Goal: Task Accomplishment & Management: Complete application form

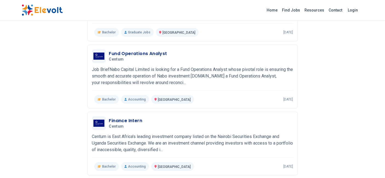
scroll to position [183, 0]
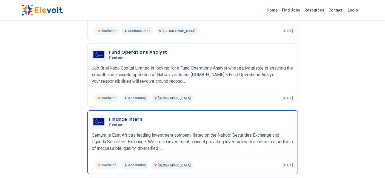
click at [124, 117] on h3 "Finance Intern" at bounding box center [125, 119] width 33 height 7
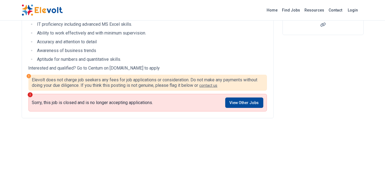
scroll to position [122, 0]
